Goal: Information Seeking & Learning: Learn about a topic

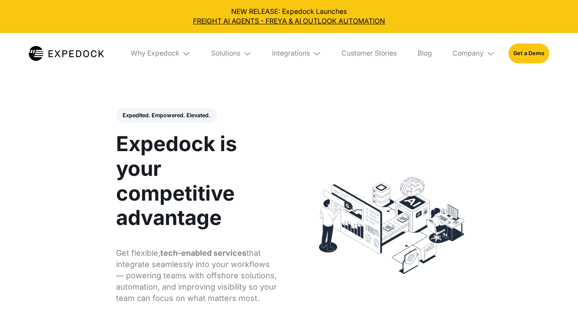
select select
click at [389, 53] on link "Customer Stories" at bounding box center [369, 53] width 69 height 41
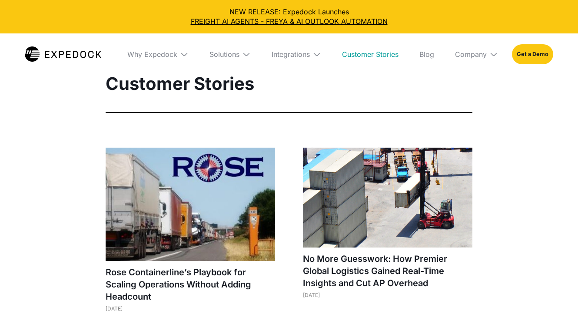
select select
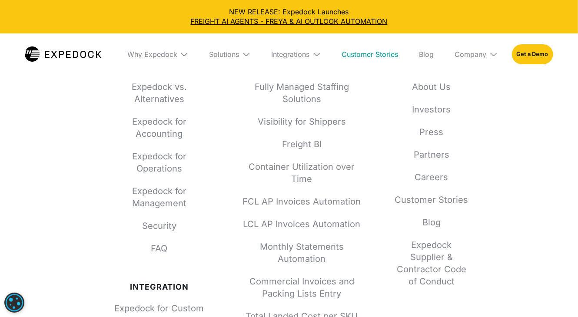
scroll to position [1564, 0]
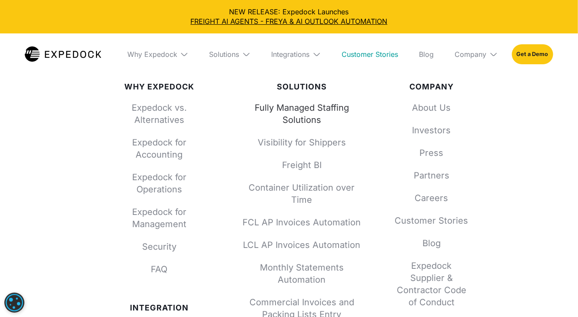
click at [307, 109] on link "Fully Managed Staffing Solutions" at bounding box center [301, 114] width 127 height 24
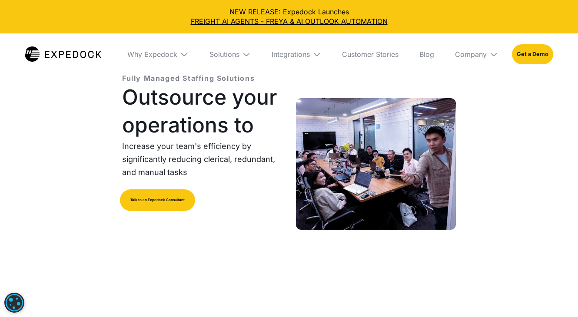
select select
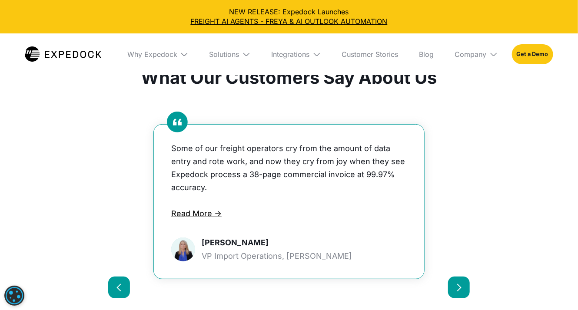
scroll to position [4388, 0]
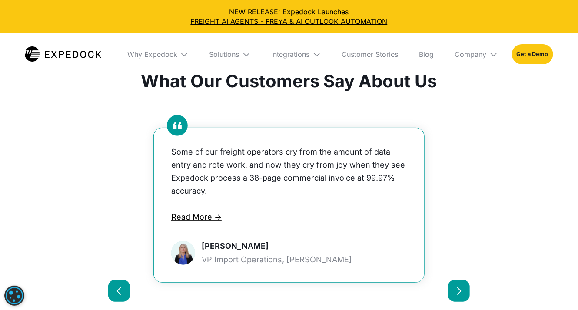
click at [119, 287] on div "previous slide" at bounding box center [119, 291] width 9 height 9
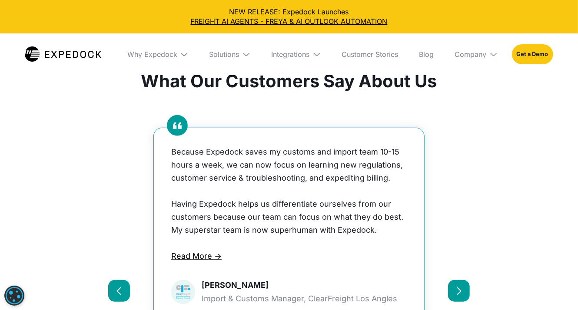
click at [119, 287] on div "previous slide" at bounding box center [119, 291] width 9 height 9
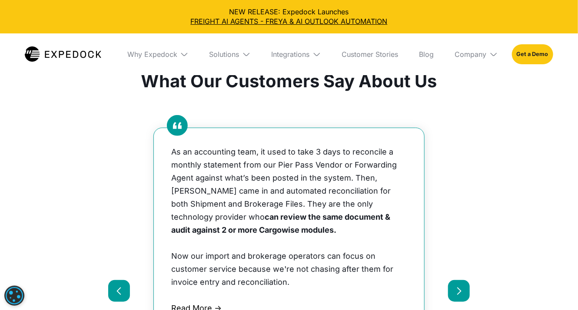
click at [119, 287] on div "previous slide" at bounding box center [119, 291] width 9 height 9
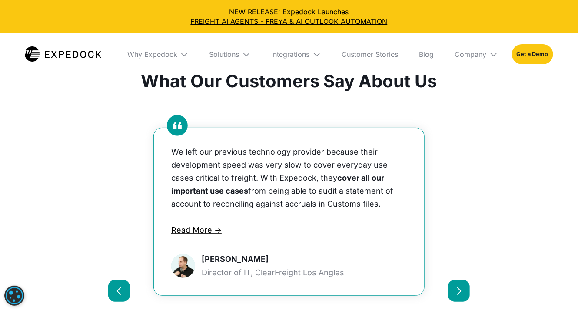
click at [119, 287] on div "previous slide" at bounding box center [119, 291] width 9 height 9
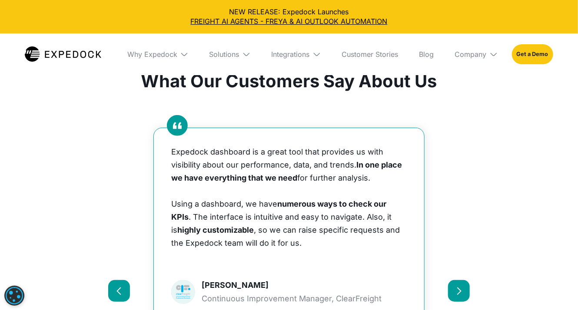
click at [119, 287] on div "previous slide" at bounding box center [119, 291] width 9 height 9
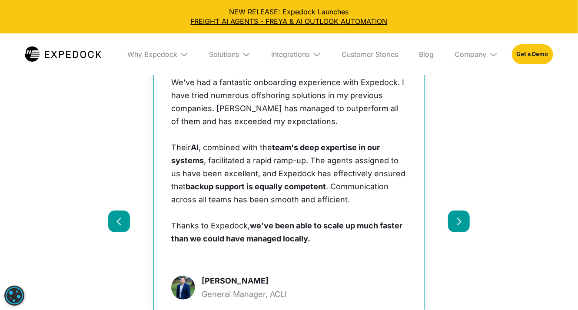
scroll to position [4431, 0]
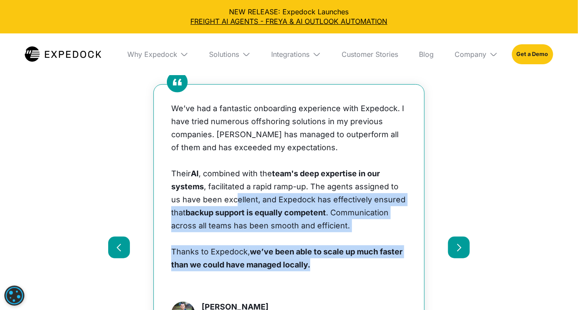
drag, startPoint x: 318, startPoint y: 258, endPoint x: 235, endPoint y: 197, distance: 102.9
click at [235, 197] on div "We’ve had a fantastic onboarding experience with Expedock. I have tried numerou…" at bounding box center [288, 193] width 235 height 182
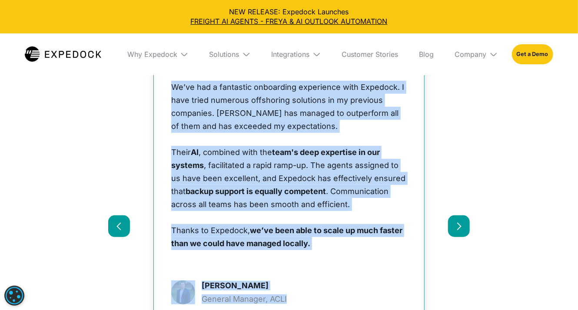
scroll to position [4577, 0]
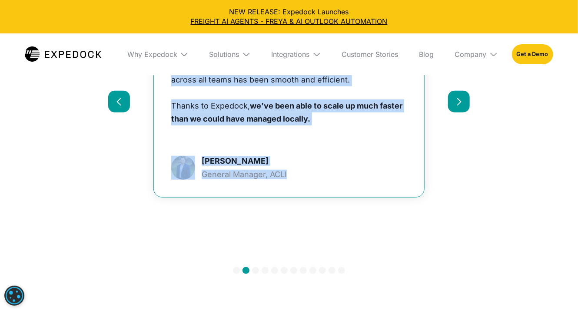
drag, startPoint x: 174, startPoint y: 141, endPoint x: 312, endPoint y: 169, distance: 140.4
click at [312, 169] on div "We’ve had a fantastic onboarding experience with Expedock. I have tried numerou…" at bounding box center [289, 68] width 270 height 258
copy div "We’ve had a fantastic onboarding experience with Expedock. I have tried numerou…"
